Goal: Task Accomplishment & Management: Use online tool/utility

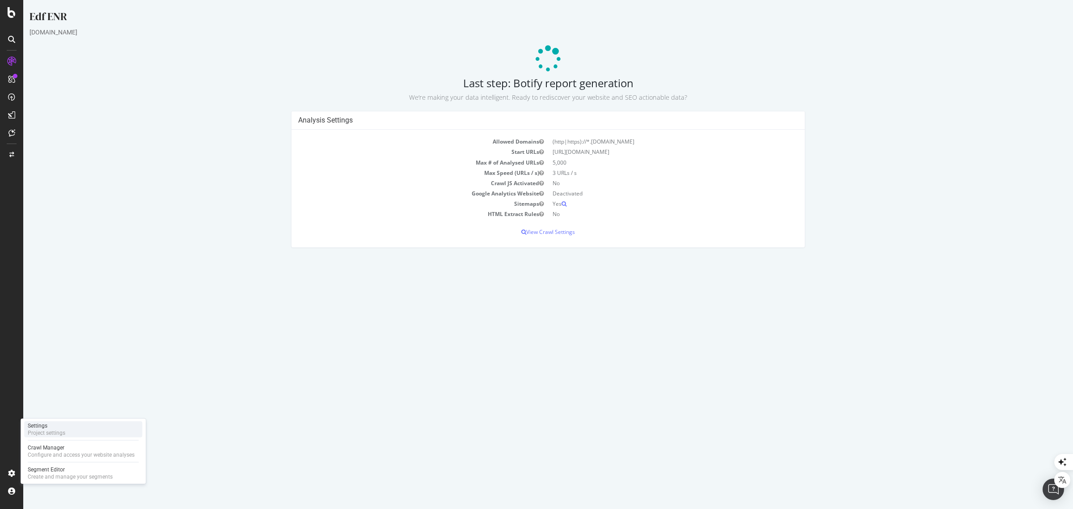
click at [44, 434] on div "Project settings" at bounding box center [47, 432] width 38 height 7
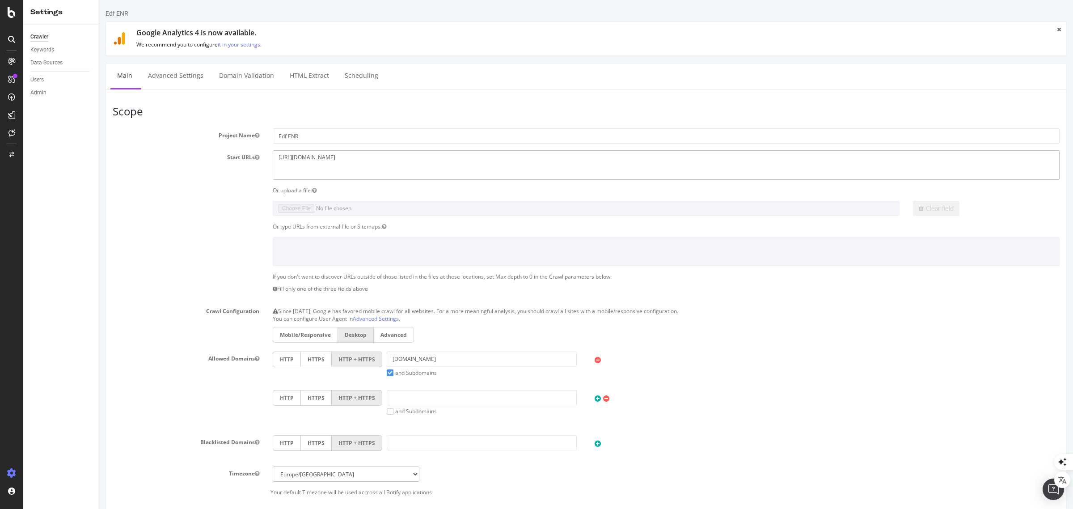
click at [302, 159] on textarea "[URL][DOMAIN_NAME]" at bounding box center [666, 164] width 787 height 29
drag, startPoint x: 296, startPoint y: 157, endPoint x: 308, endPoint y: 157, distance: 12.1
click at [308, 157] on textarea "[URL][DOMAIN_NAME]" at bounding box center [666, 164] width 787 height 29
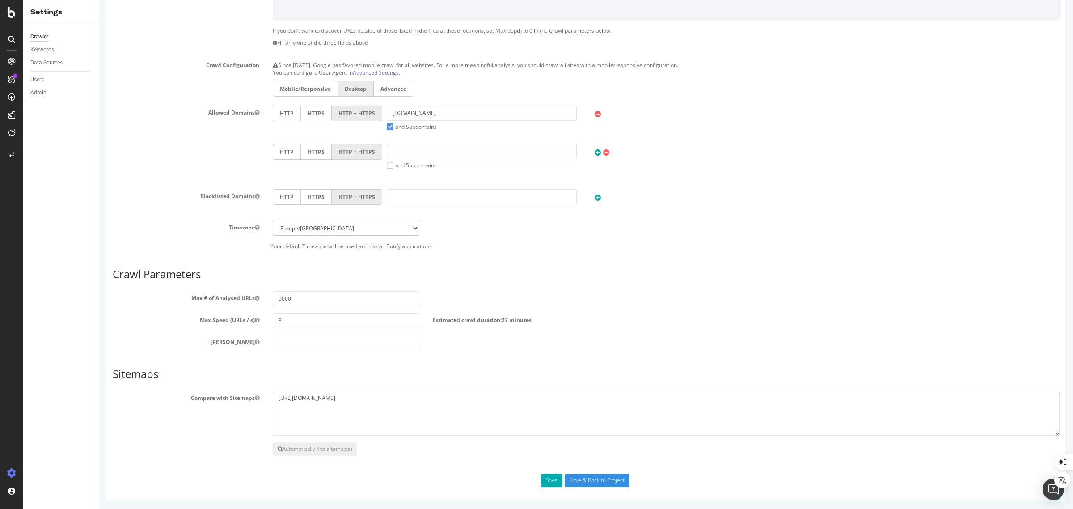
scroll to position [248, 0]
type textarea "[URL][DOMAIN_NAME]"
drag, startPoint x: 402, startPoint y: 111, endPoint x: 382, endPoint y: 112, distance: 20.2
click at [382, 112] on div "[DOMAIN_NAME] and Subdomains" at bounding box center [481, 117] width 199 height 25
type input "[DOMAIN_NAME]"
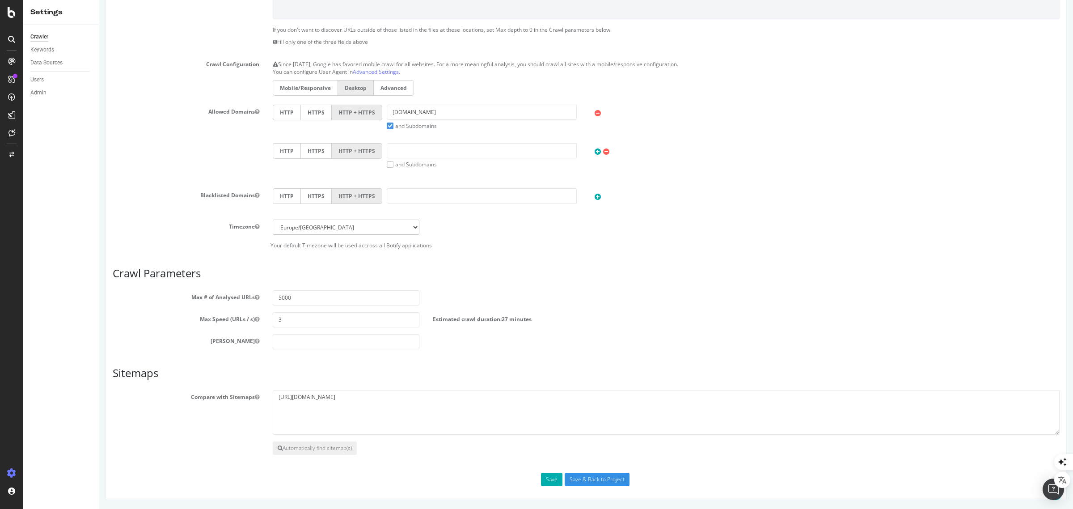
click at [388, 126] on label "and Subdomains" at bounding box center [412, 126] width 50 height 8
click at [99, 0] on input "and Subdomains" at bounding box center [99, 0] width 0 height 0
click at [579, 476] on input "Save & Back to Project" at bounding box center [597, 478] width 65 height 13
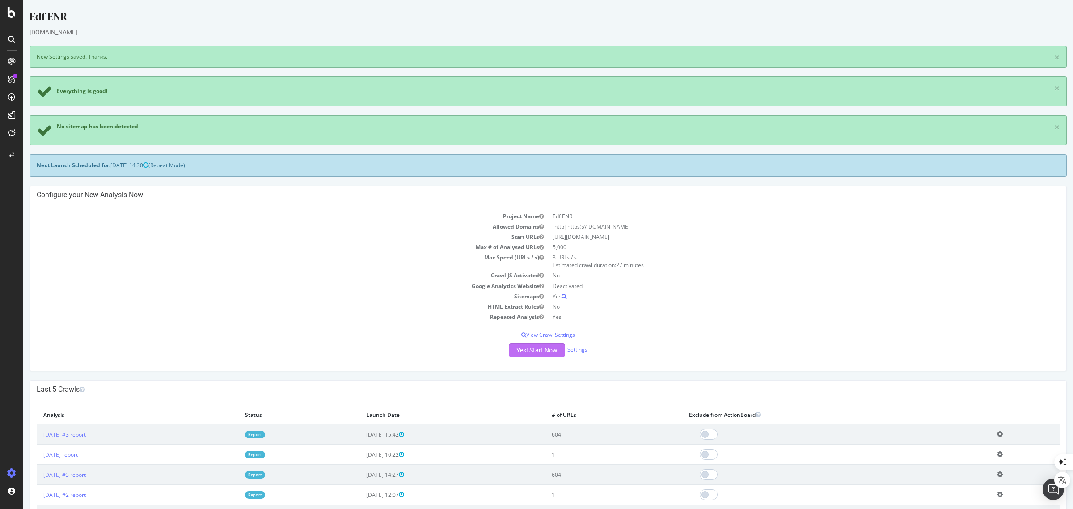
click at [544, 350] on button "Yes! Start Now" at bounding box center [536, 350] width 55 height 14
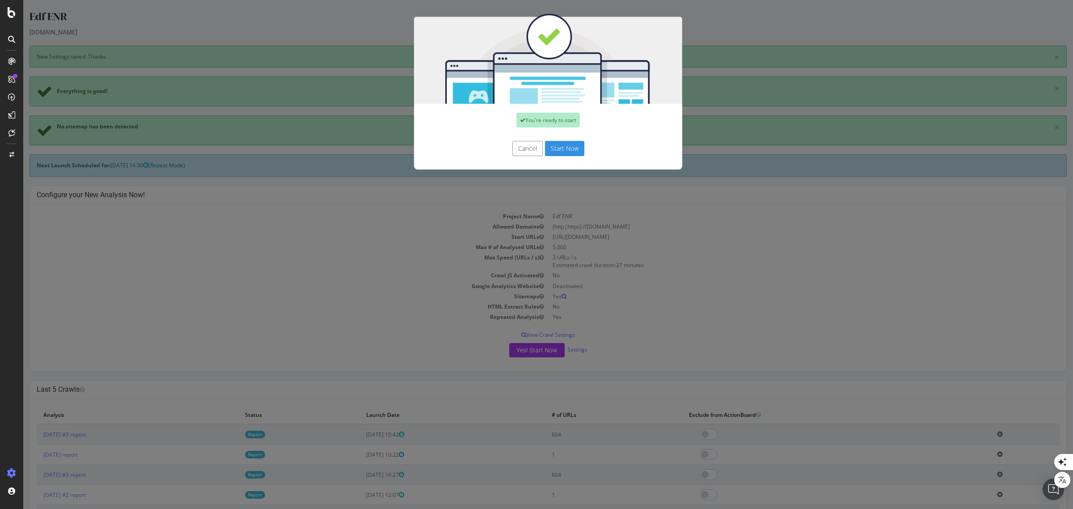
click at [561, 150] on button "Start Now" at bounding box center [564, 148] width 39 height 15
